Goal: Task Accomplishment & Management: Complete application form

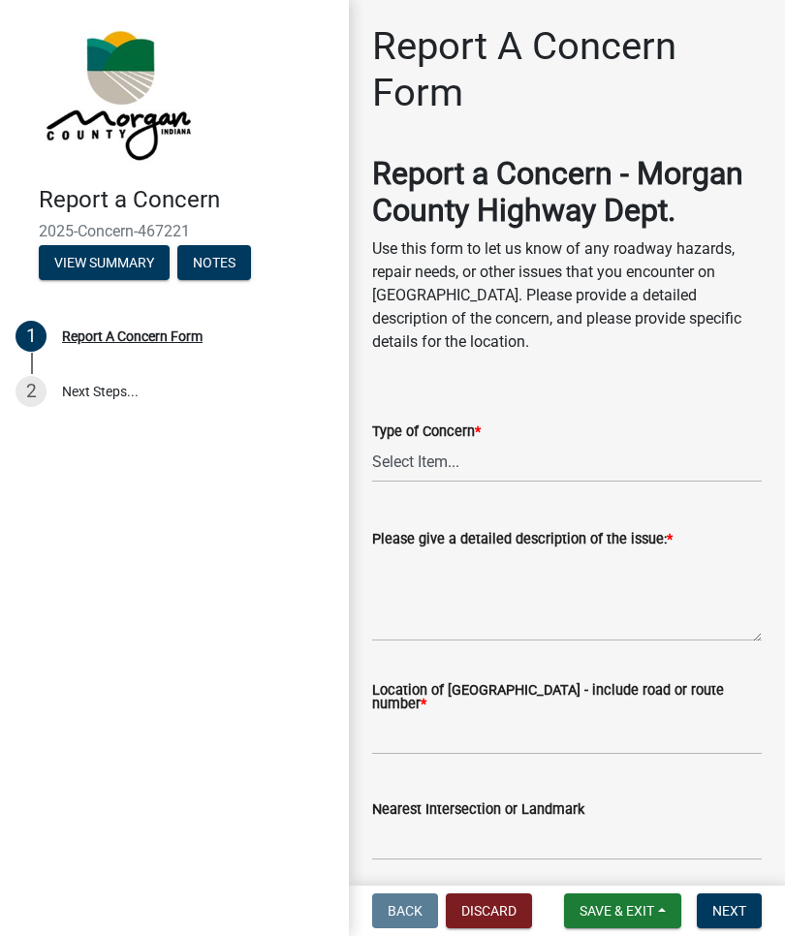
click at [480, 440] on span "*" at bounding box center [478, 431] width 6 height 16
click at [485, 471] on select "Select Item... Pot Hole Patching Ditch Tree Sign Mowing Culvert Other" at bounding box center [566, 463] width 389 height 40
select select "4e8cd194-75cf-41f7-bca6-0f810dd08e04"
click at [453, 641] on textarea "Please give a detailed description of the issue: *" at bounding box center [566, 595] width 389 height 91
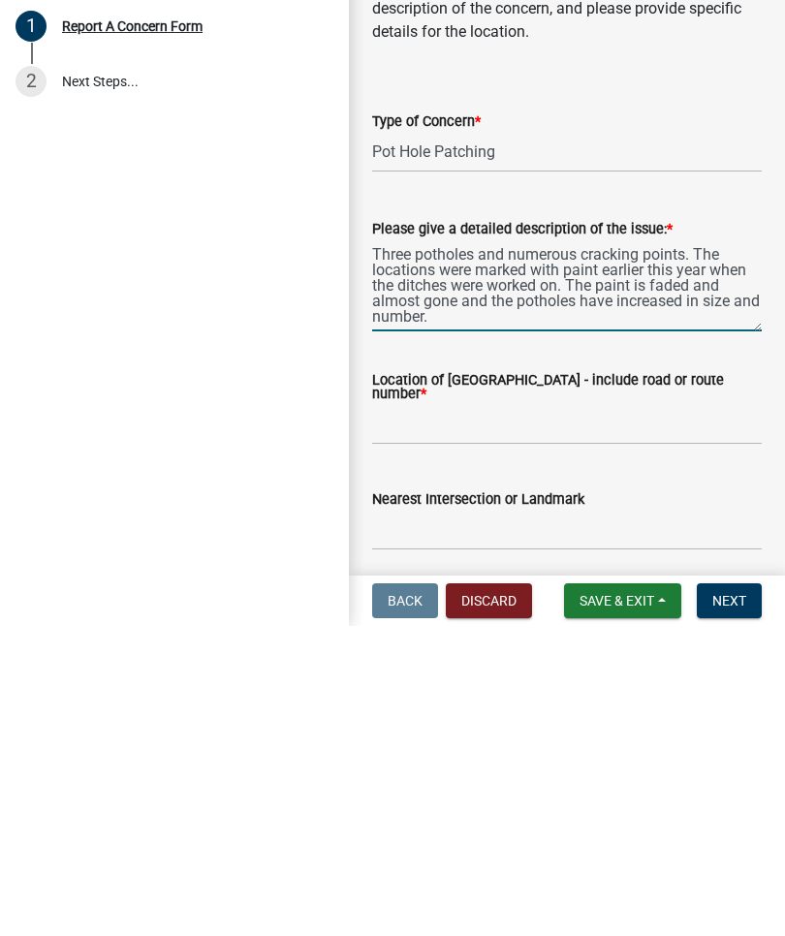
type textarea "Three potholes and numerous cracking points. The locations were marked with pai…"
click at [414, 715] on input "Location of [GEOGRAPHIC_DATA] - include road or route number *" at bounding box center [566, 735] width 389 height 40
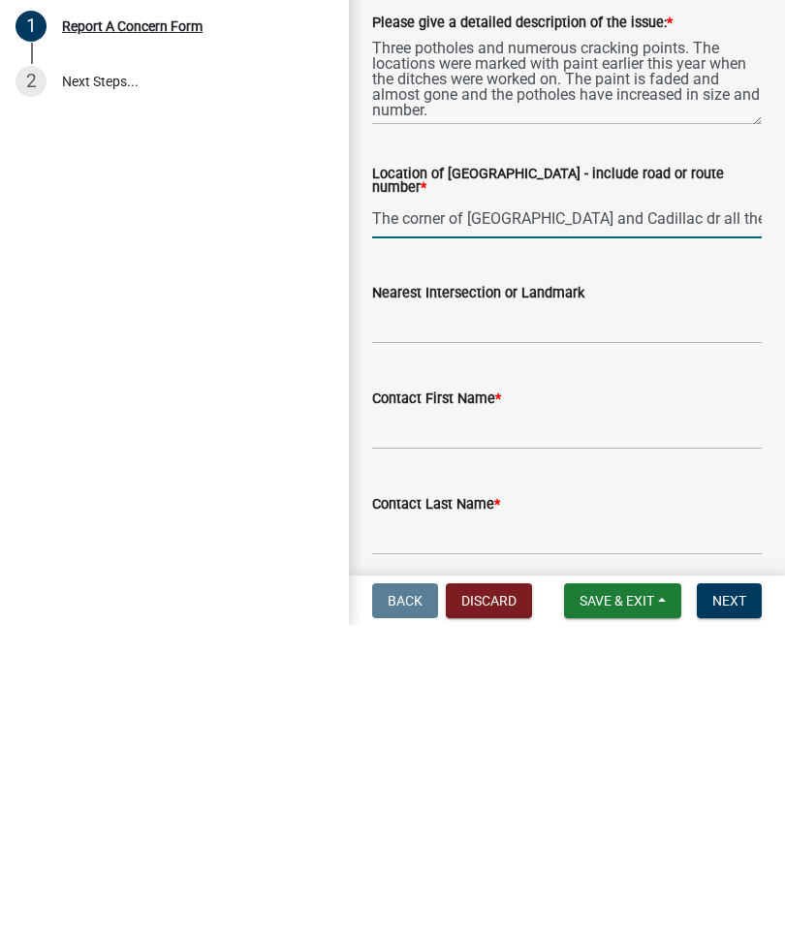
scroll to position [207, 0]
type input "The corner of [GEOGRAPHIC_DATA] and Cadillac dr all the way to the end of [GEOG…"
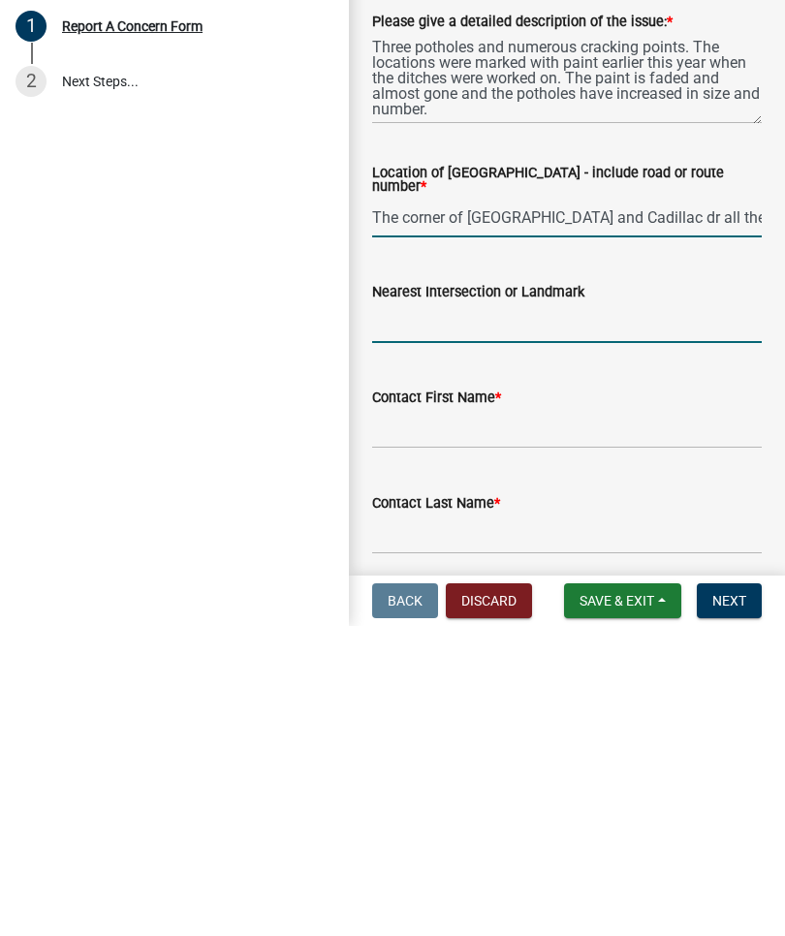
click at [478, 613] on input "Nearest Intersection or Landmark" at bounding box center [566, 633] width 389 height 40
type input "Cadillac dr"
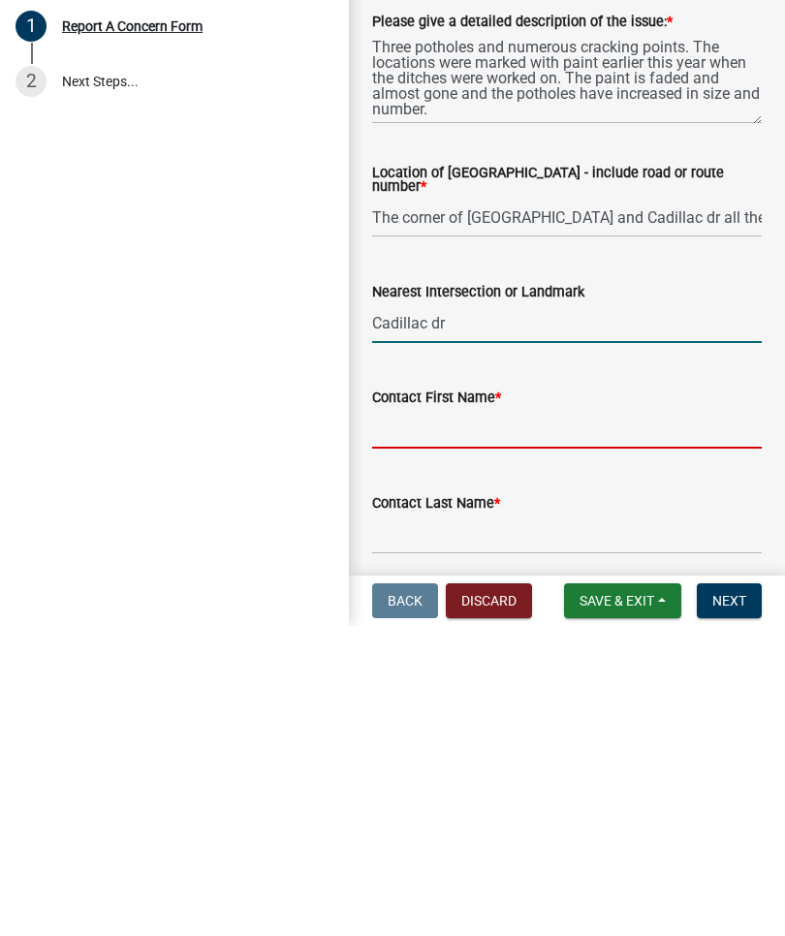
click at [470, 719] on input "Contact First Name *" at bounding box center [566, 739] width 389 height 40
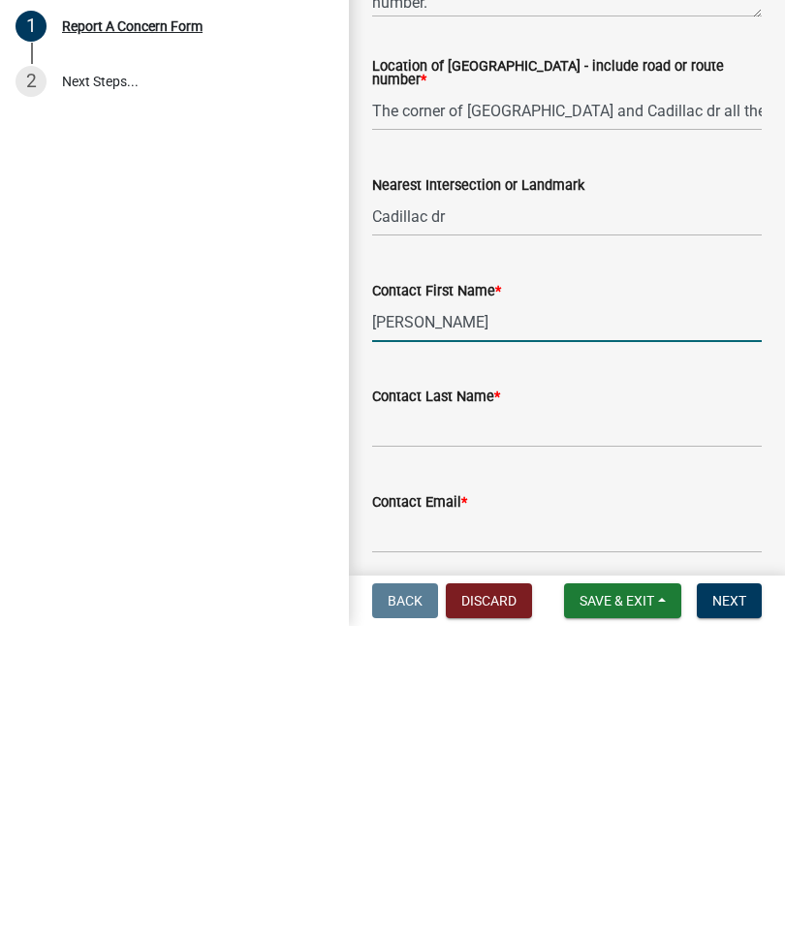
scroll to position [312, 0]
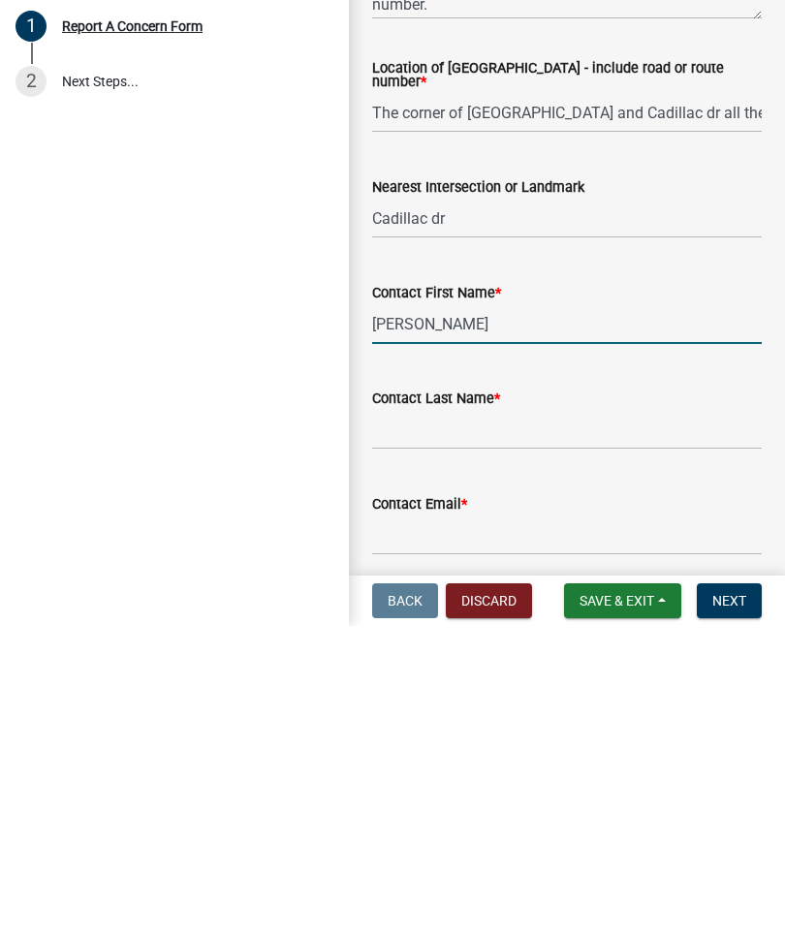
type input "[PERSON_NAME]"
click at [461, 720] on input "Contact Last Name *" at bounding box center [566, 740] width 389 height 40
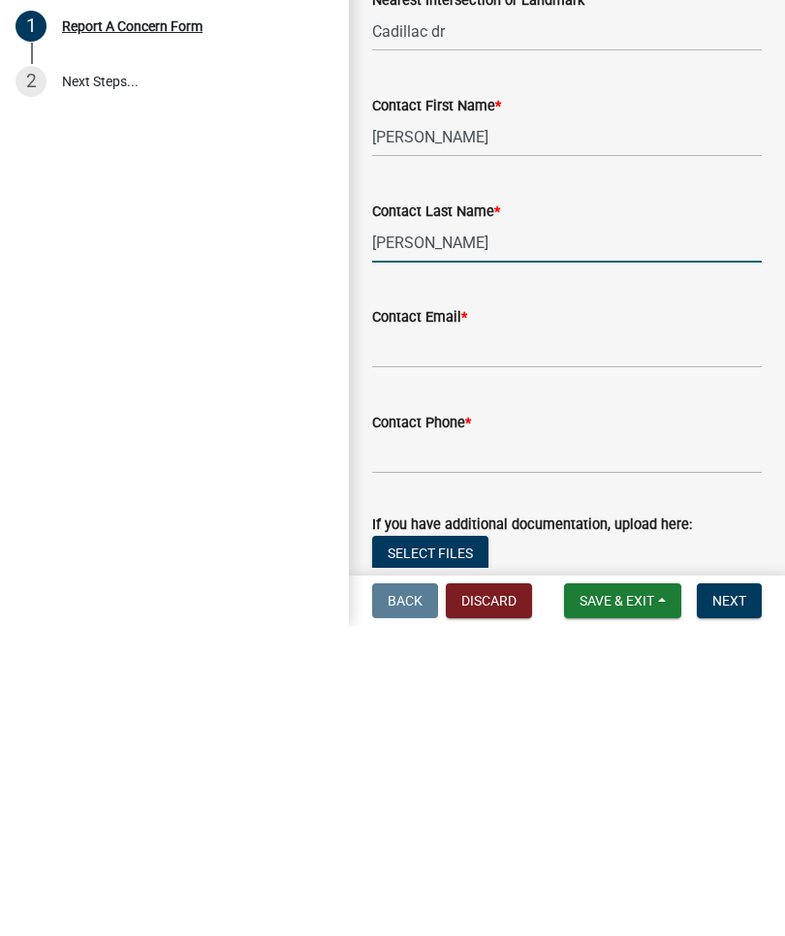
scroll to position [494, 0]
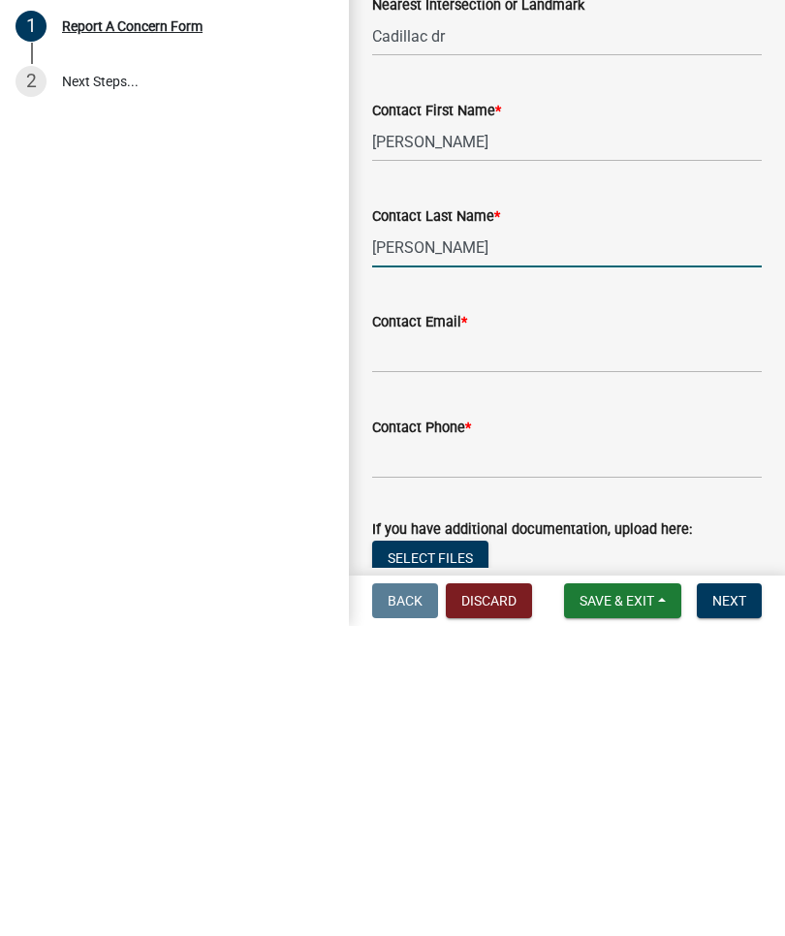
type input "[PERSON_NAME]"
click at [452, 643] on input "Contact Email *" at bounding box center [566, 663] width 389 height 40
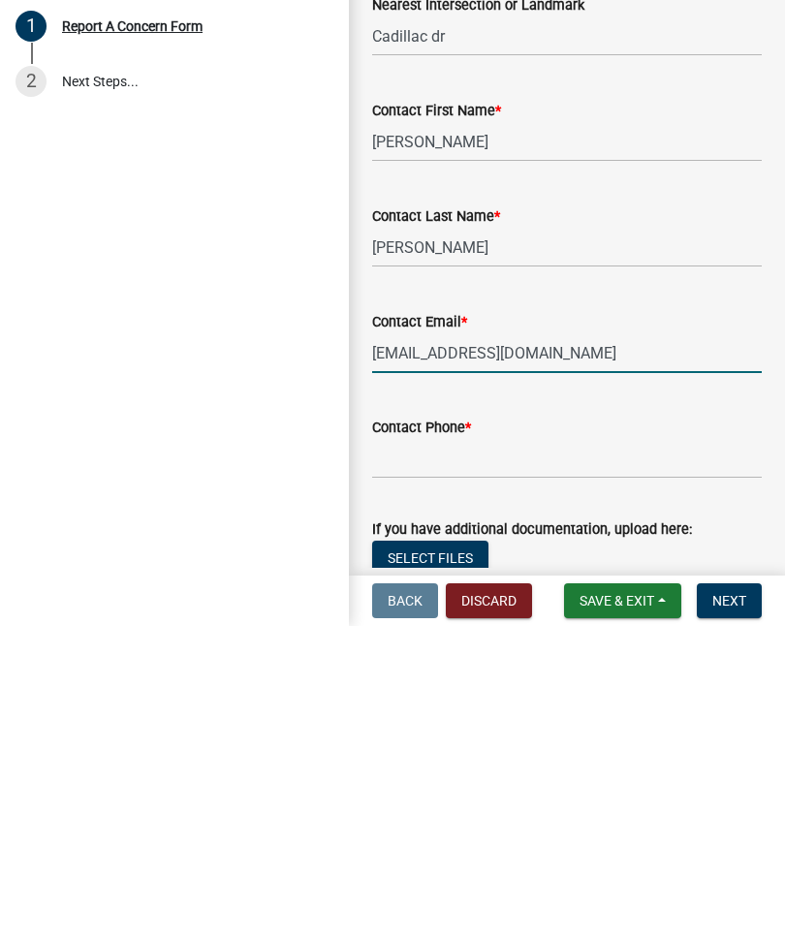
type input "[EMAIL_ADDRESS][DOMAIN_NAME]"
click at [468, 749] on input "Contact Phone *" at bounding box center [566, 769] width 389 height 40
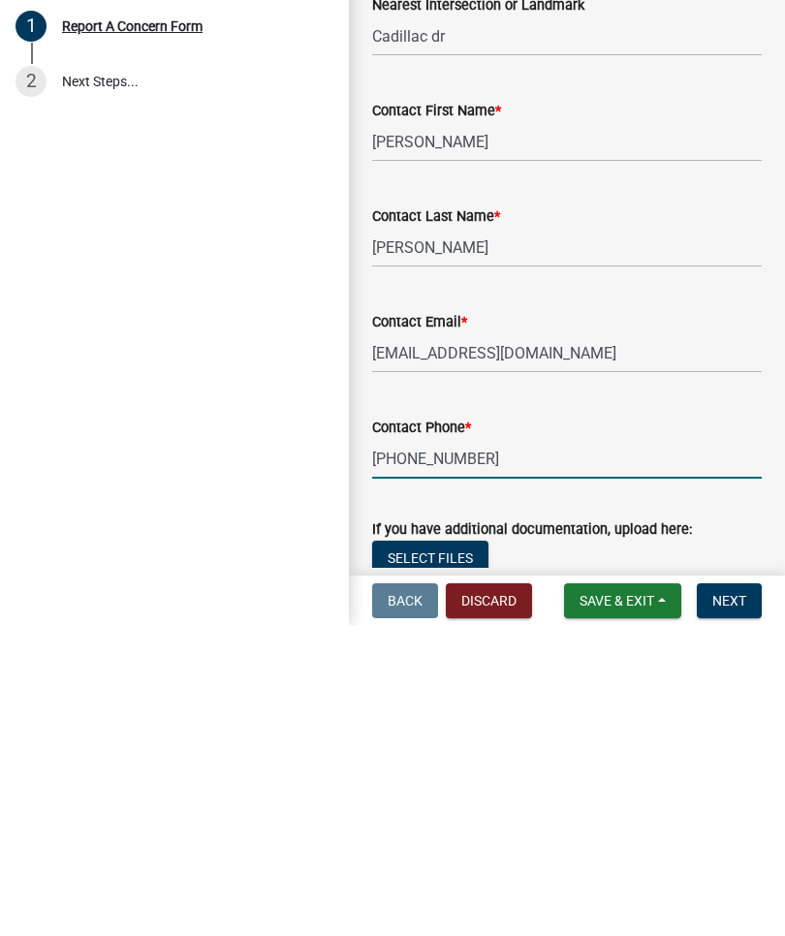
type input "[PHONE_NUMBER]"
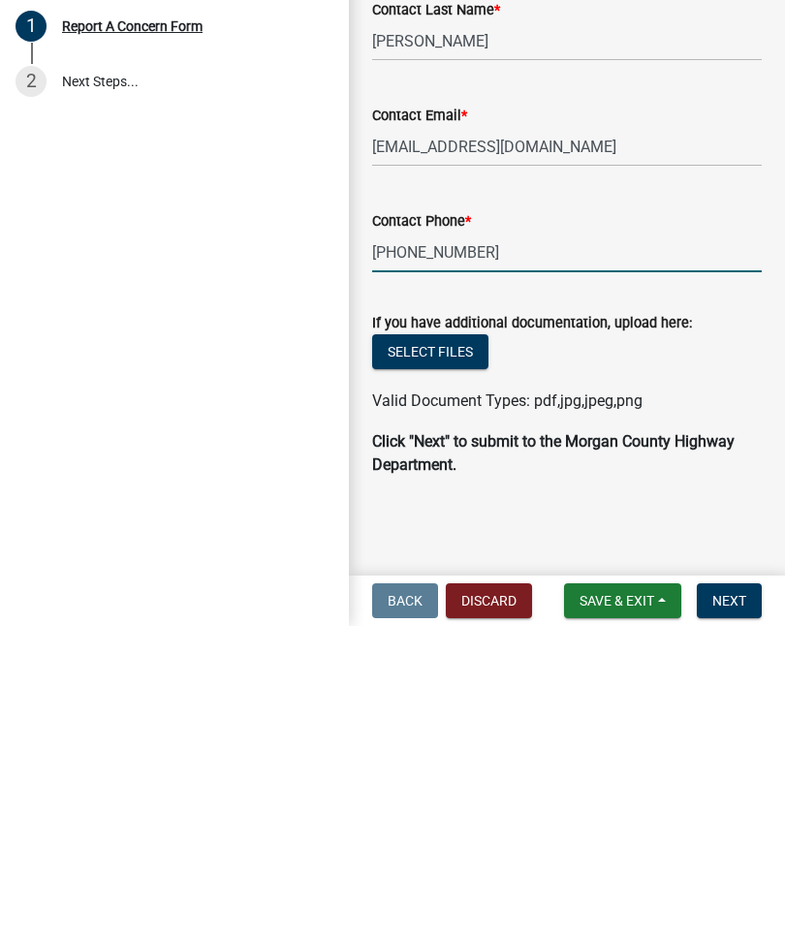
scroll to position [728, 0]
click at [728, 903] on span "Next" at bounding box center [729, 910] width 34 height 15
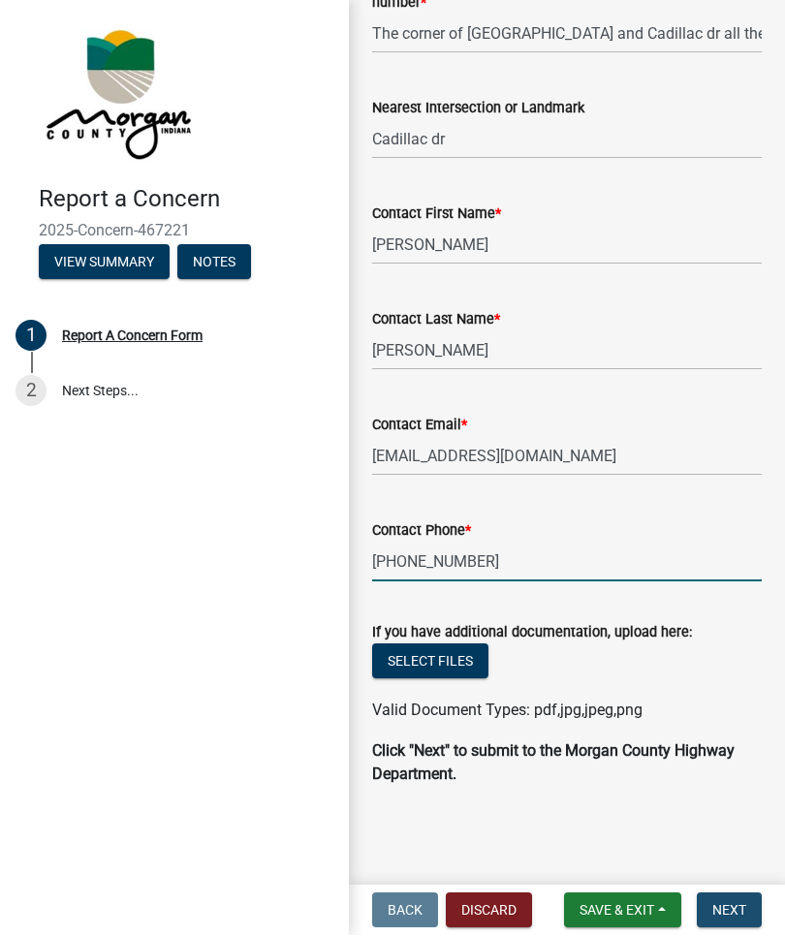
scroll to position [0, 0]
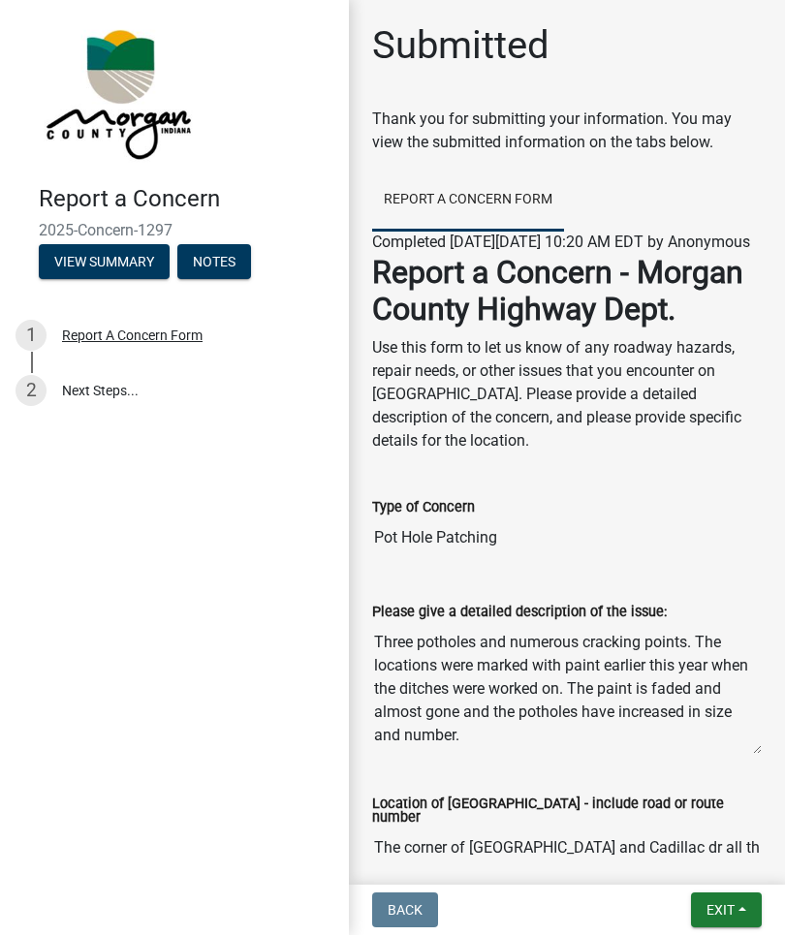
click at [728, 918] on button "Exit" at bounding box center [726, 910] width 71 height 35
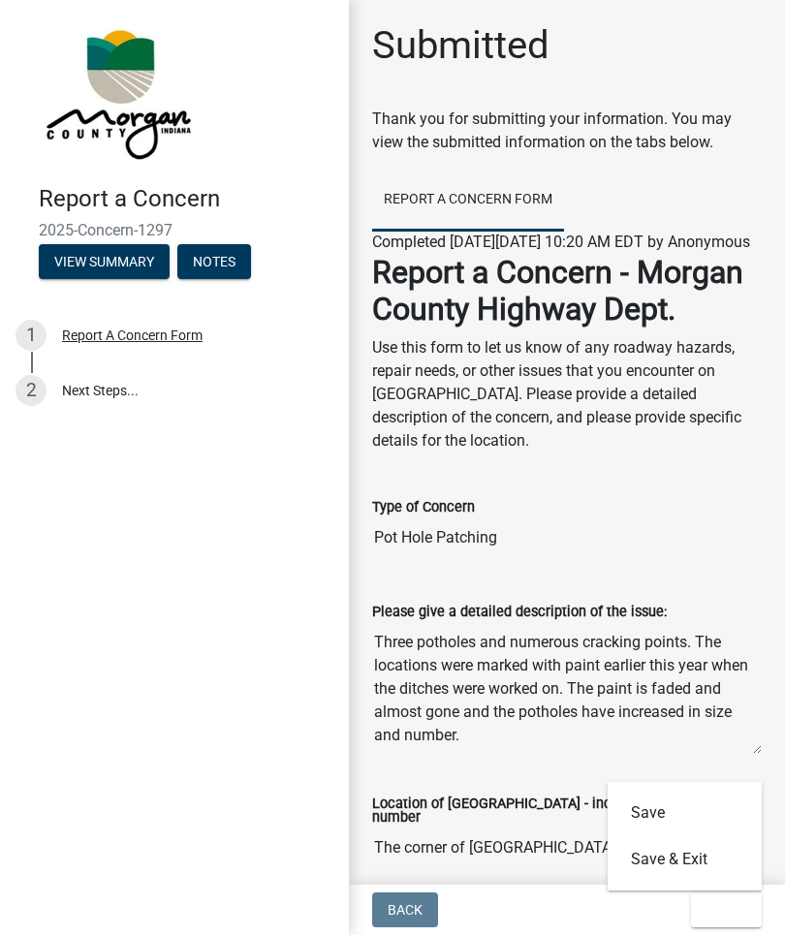
click at [727, 916] on span "Exit" at bounding box center [720, 910] width 28 height 15
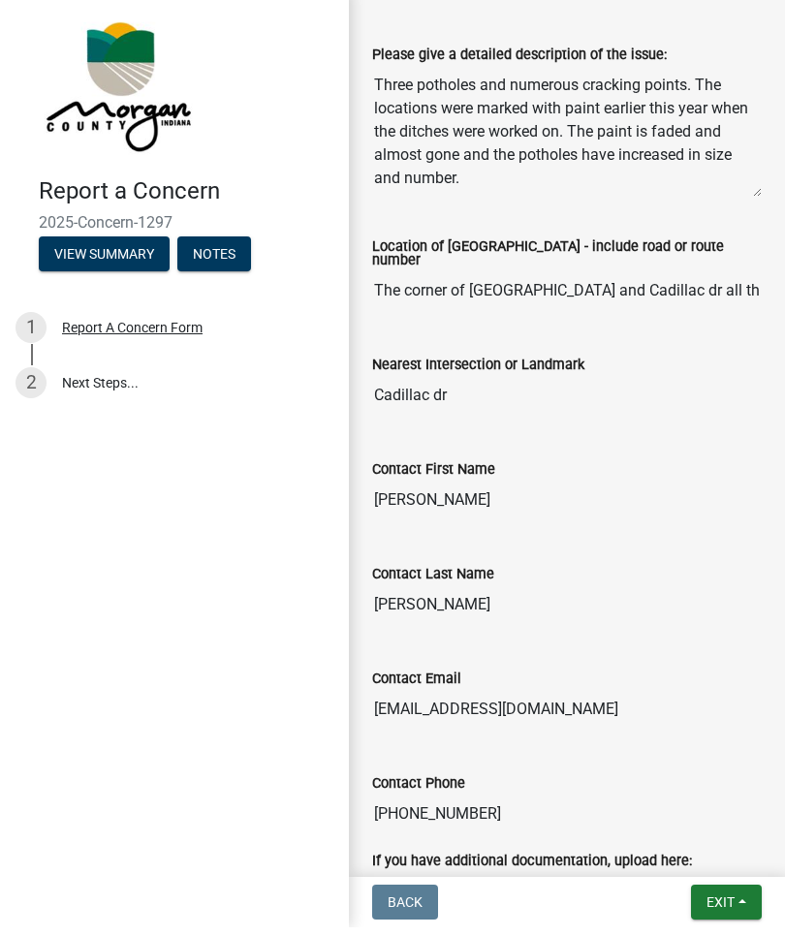
scroll to position [551, 0]
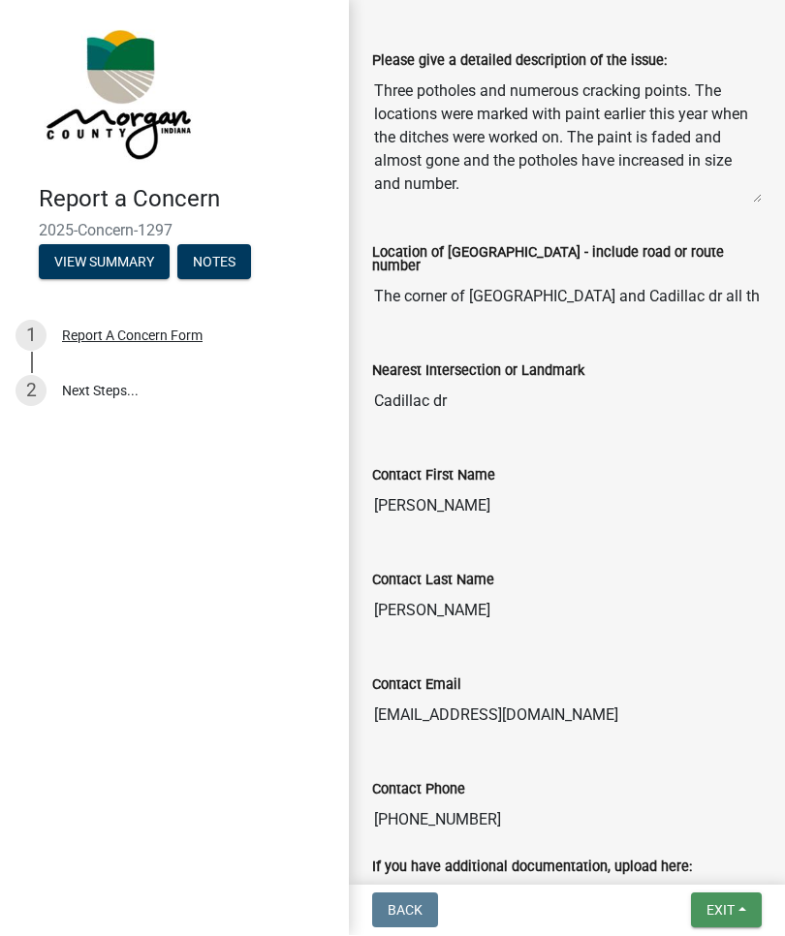
click at [732, 903] on span "Exit" at bounding box center [720, 910] width 28 height 15
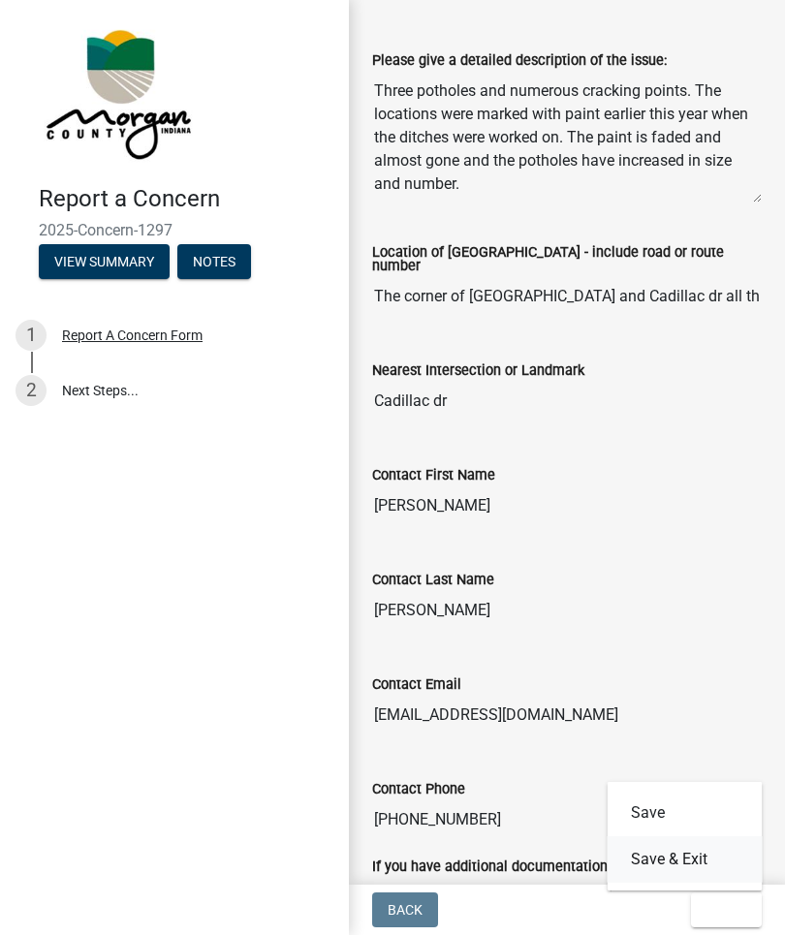
click at [682, 859] on button "Save & Exit" at bounding box center [684, 860] width 155 height 46
